Goal: Book appointment/travel/reservation

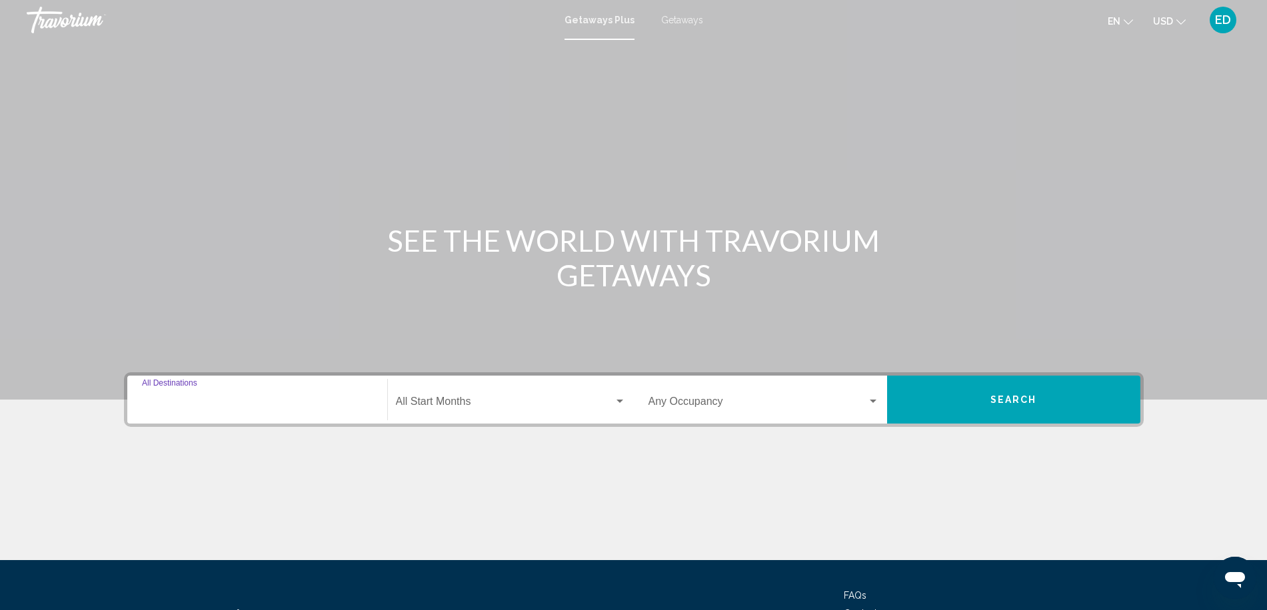
click at [235, 401] on input "Destination All Destinations" at bounding box center [257, 405] width 231 height 12
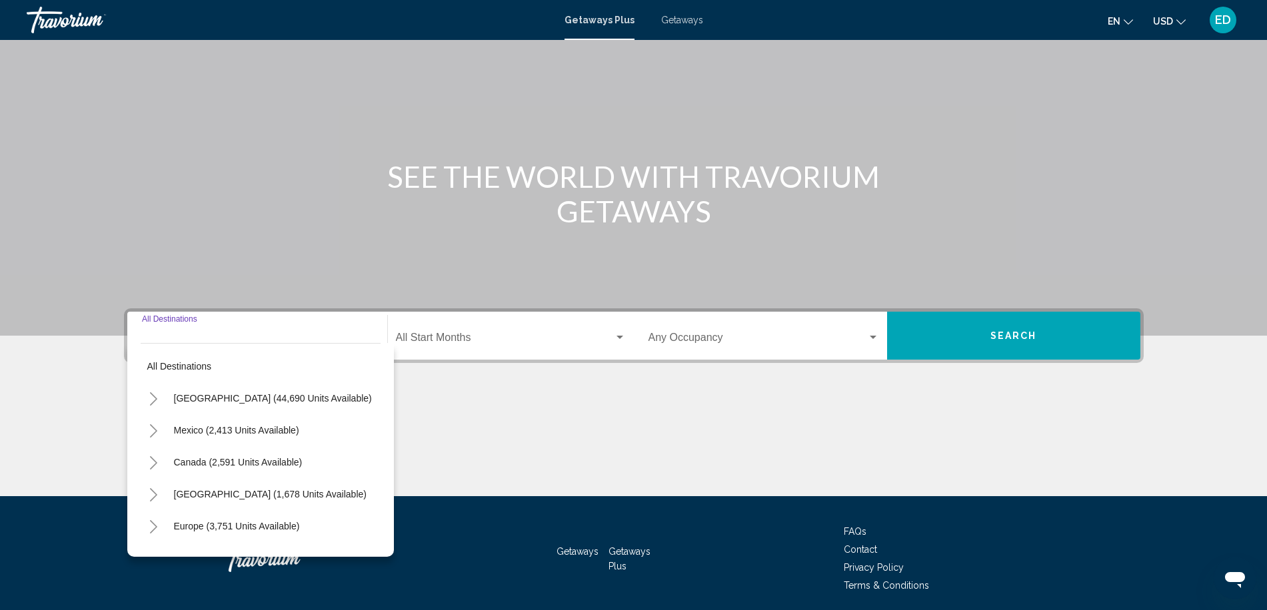
scroll to position [113, 0]
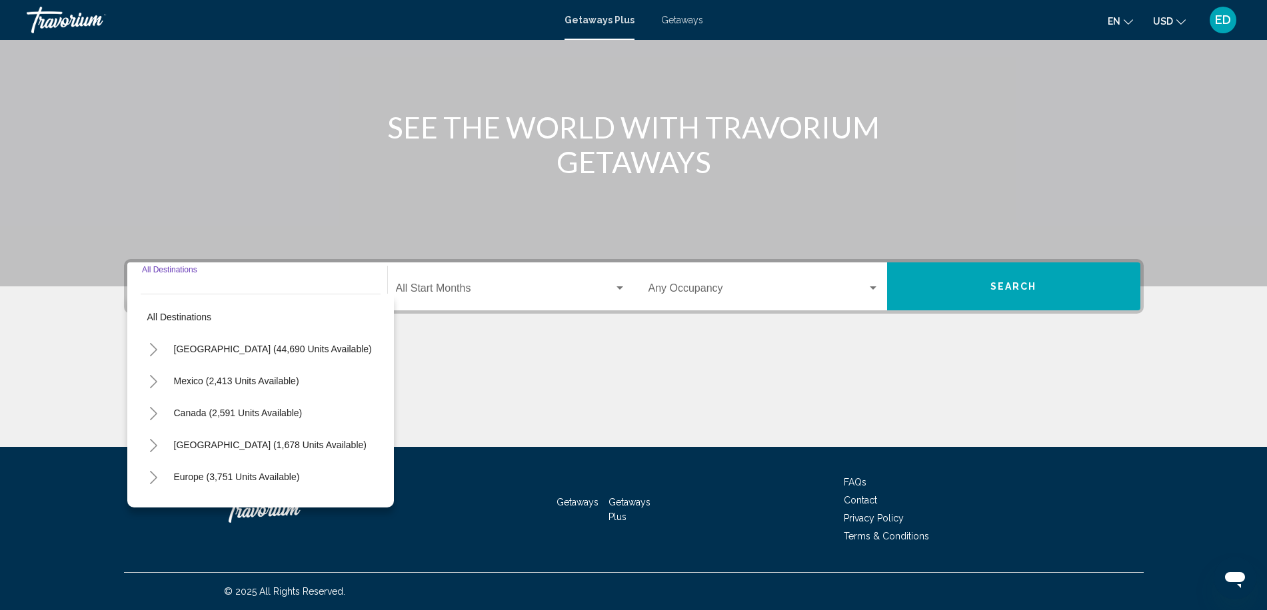
click at [221, 285] on input "Destination All Destinations" at bounding box center [257, 291] width 231 height 12
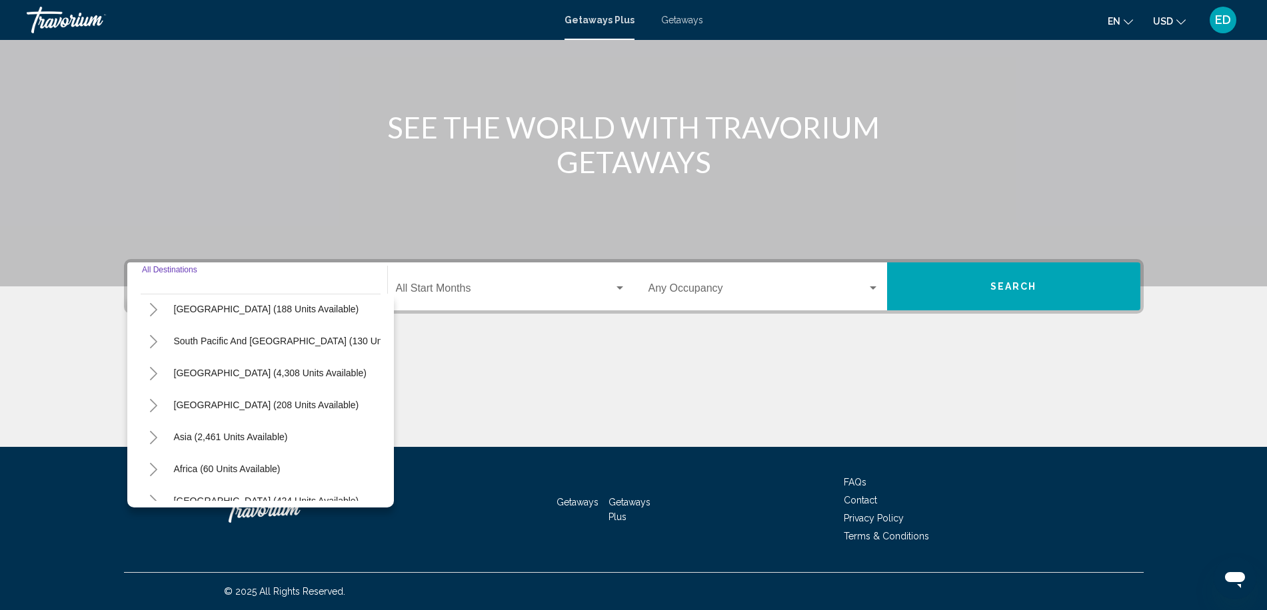
scroll to position [226, 0]
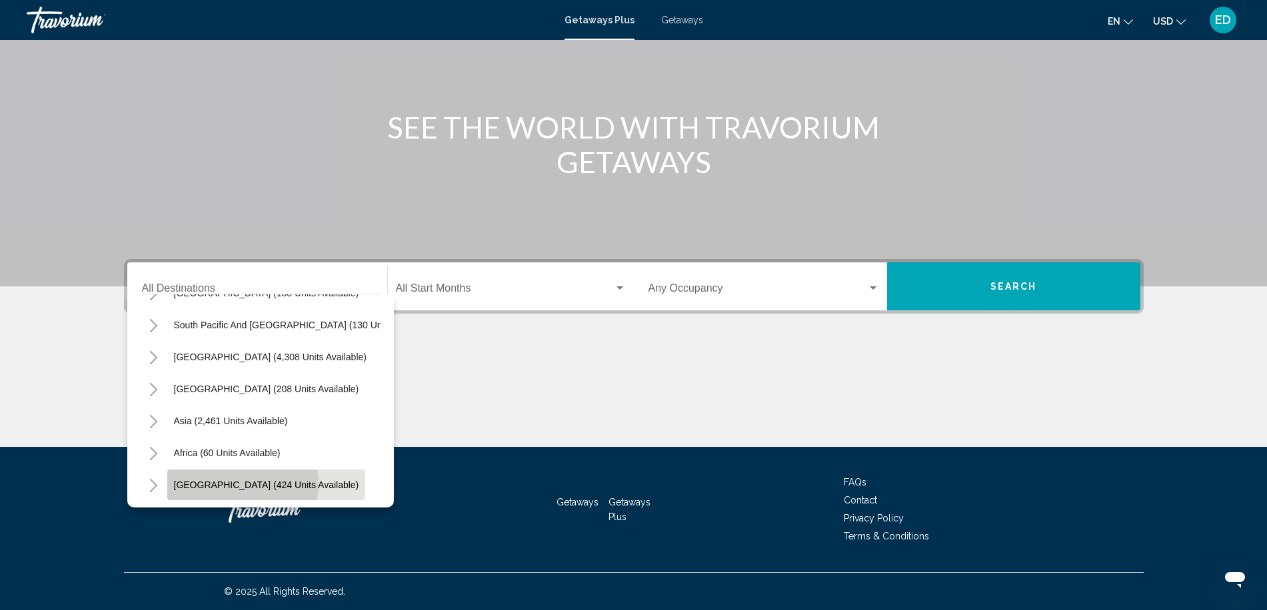
click at [235, 480] on span "[GEOGRAPHIC_DATA] (424 units available)" at bounding box center [266, 485] width 185 height 11
type input "**********"
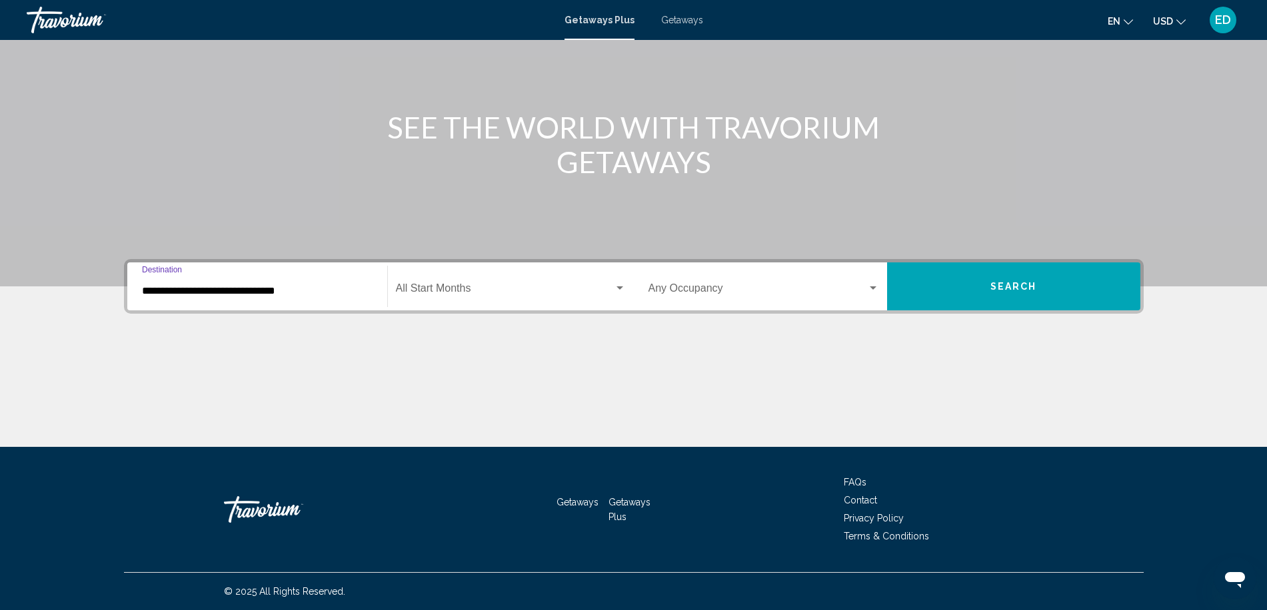
click at [465, 293] on span "Search widget" at bounding box center [505, 291] width 218 height 12
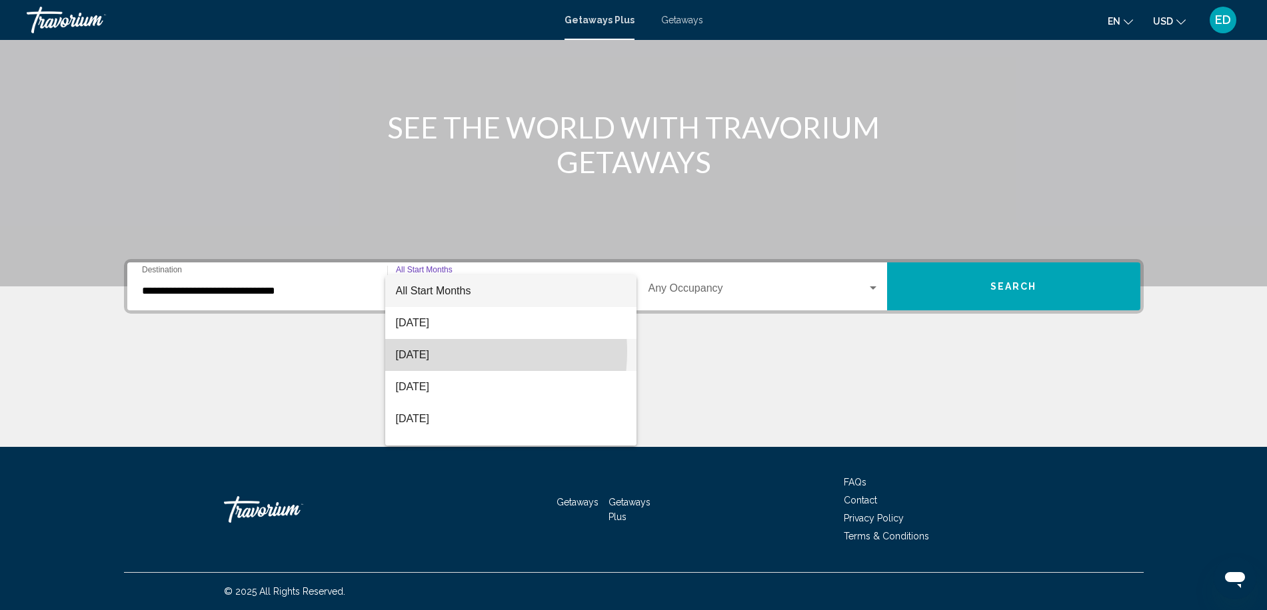
click at [449, 352] on span "[DATE]" at bounding box center [511, 355] width 230 height 32
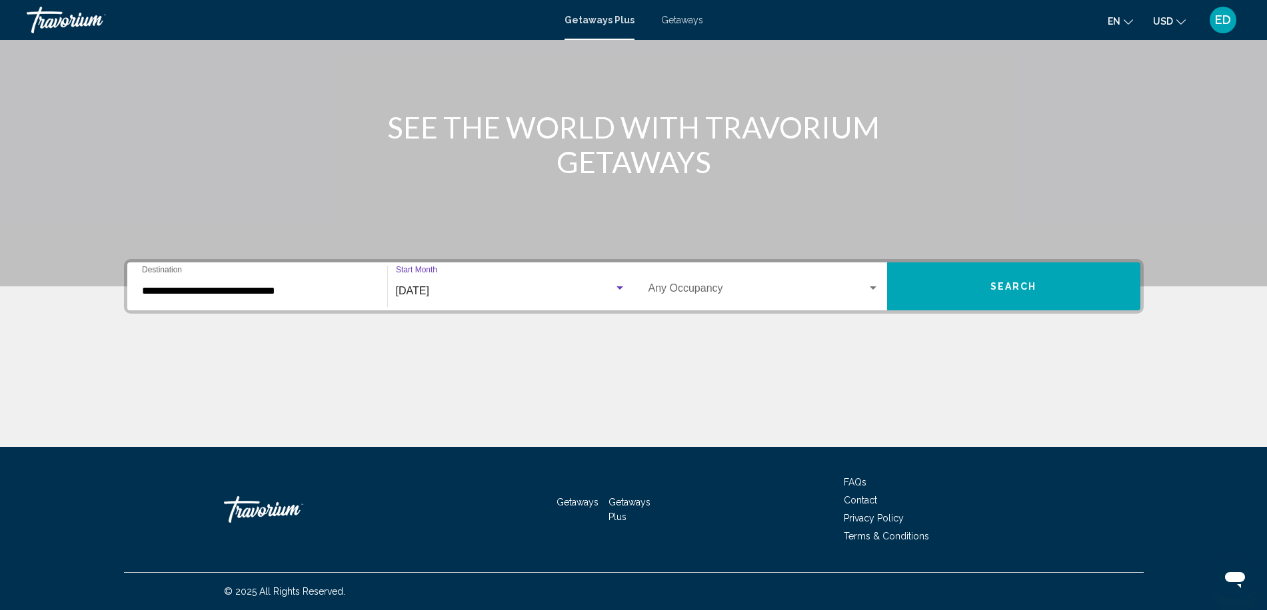
click at [714, 289] on span "Search widget" at bounding box center [757, 291] width 219 height 12
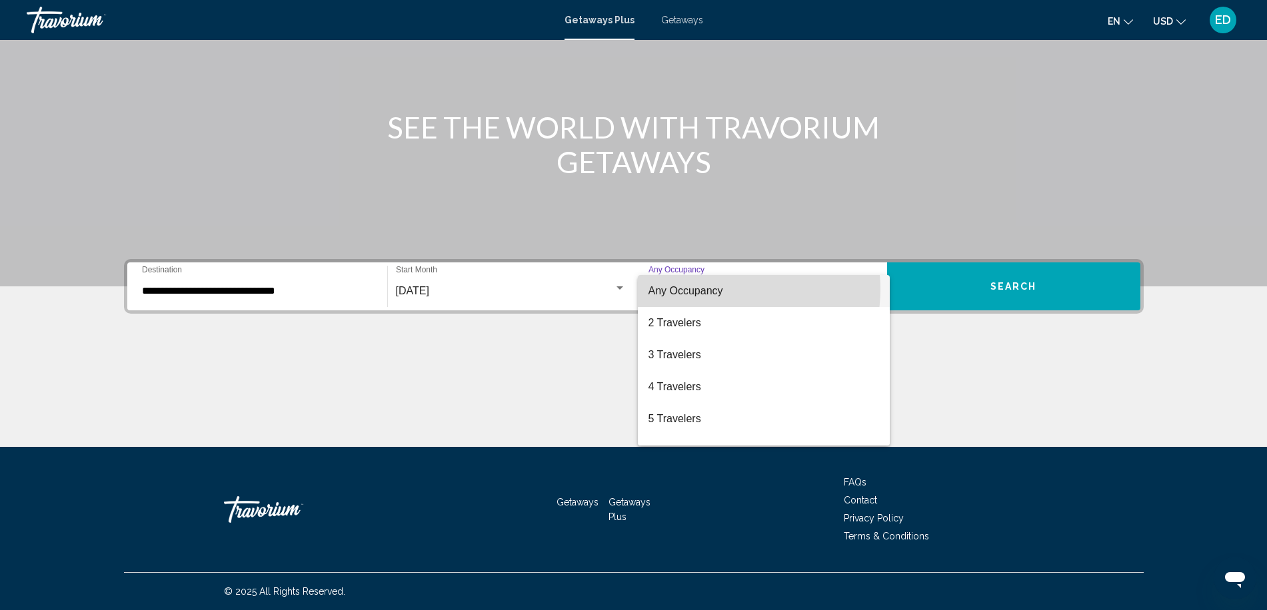
click at [714, 289] on span "Any Occupancy" at bounding box center [685, 290] width 75 height 11
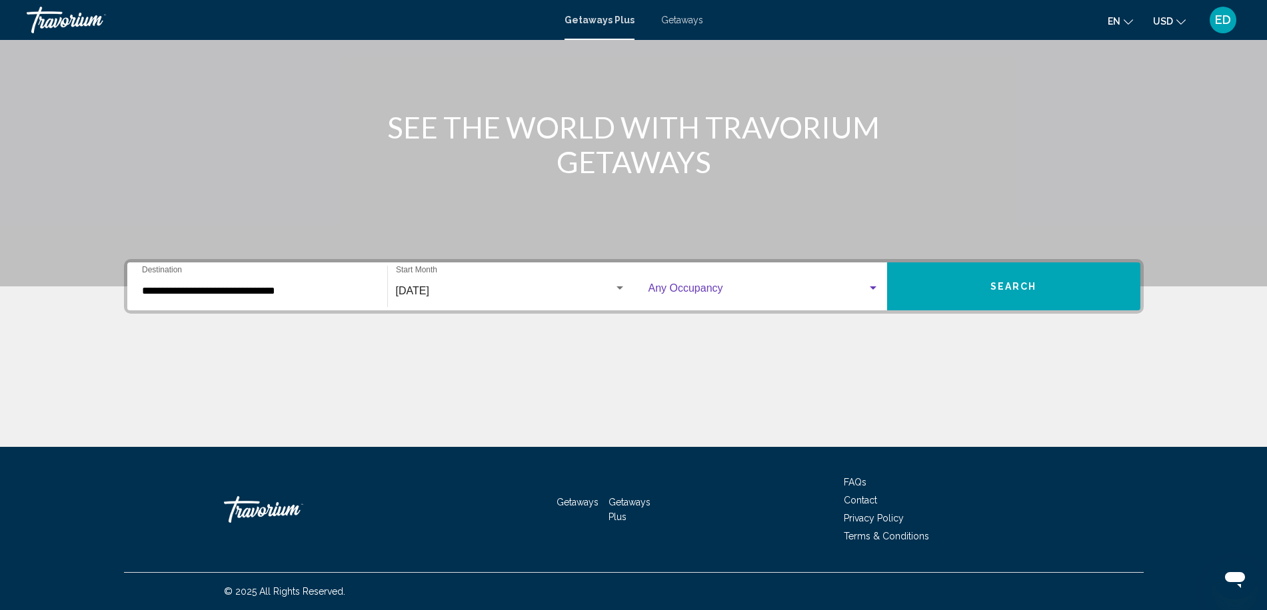
click at [954, 286] on button "Search" at bounding box center [1013, 287] width 253 height 48
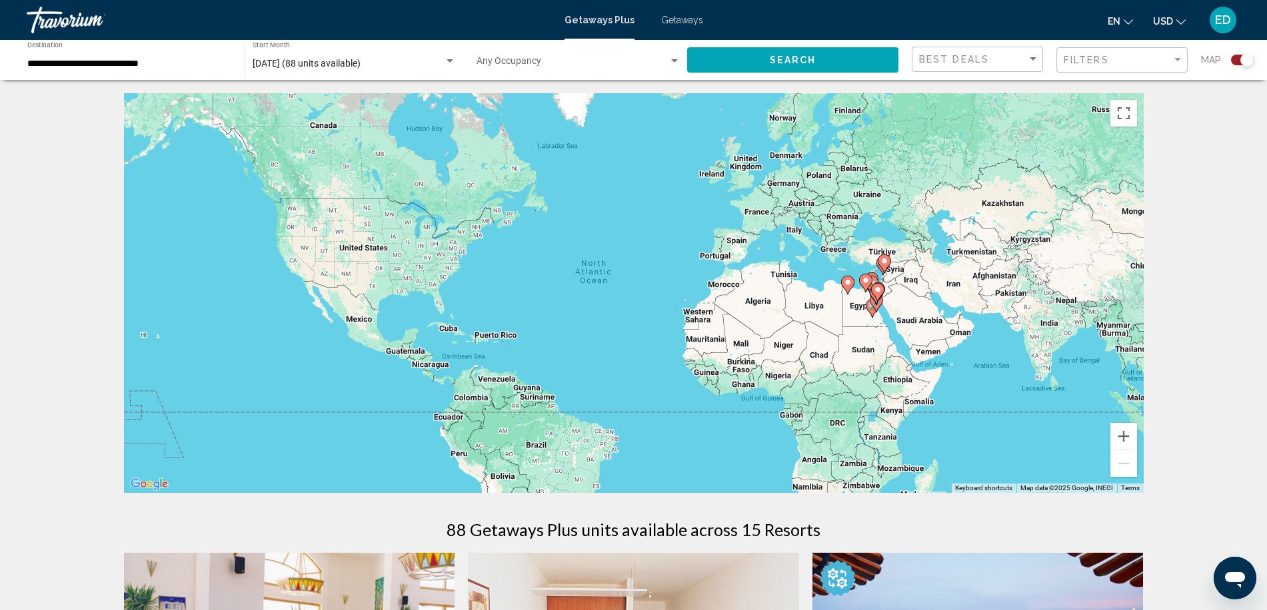
click at [883, 258] on image "Main content" at bounding box center [884, 261] width 8 height 8
